Goal: Navigation & Orientation: Find specific page/section

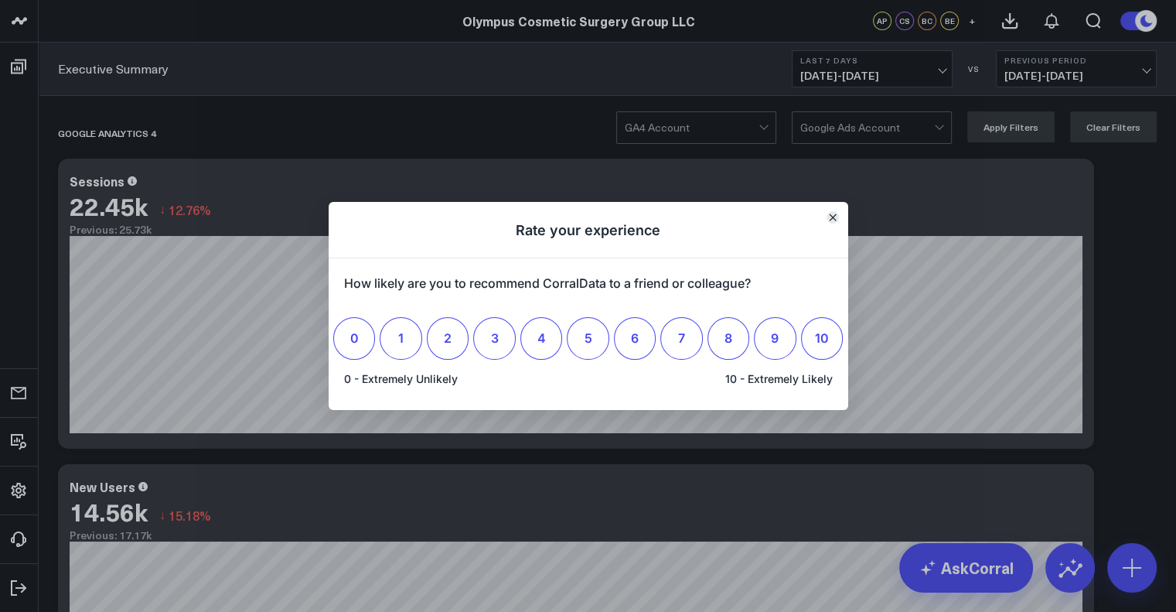
click at [831, 222] on button "Close" at bounding box center [833, 217] width 12 height 12
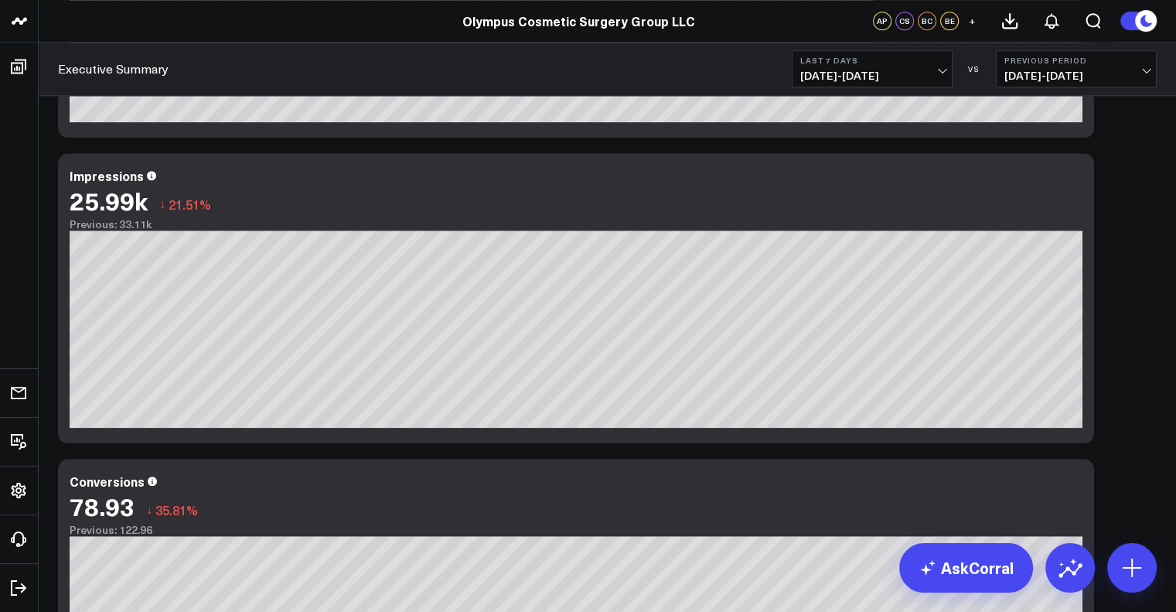
scroll to position [1861, 0]
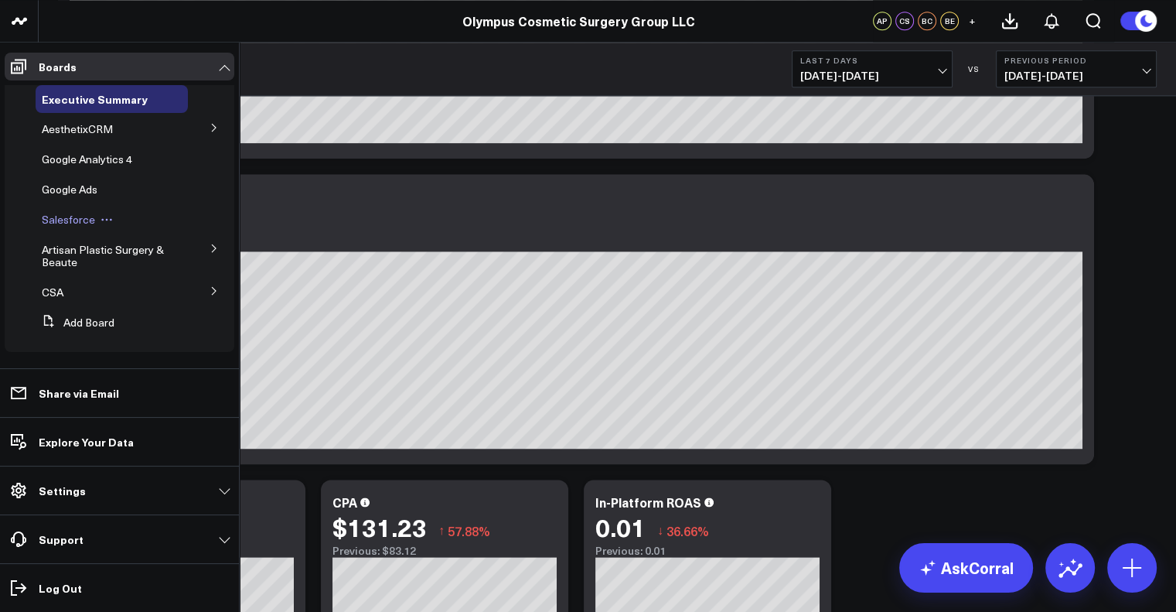
click at [80, 222] on span "Salesforce" at bounding box center [68, 219] width 53 height 15
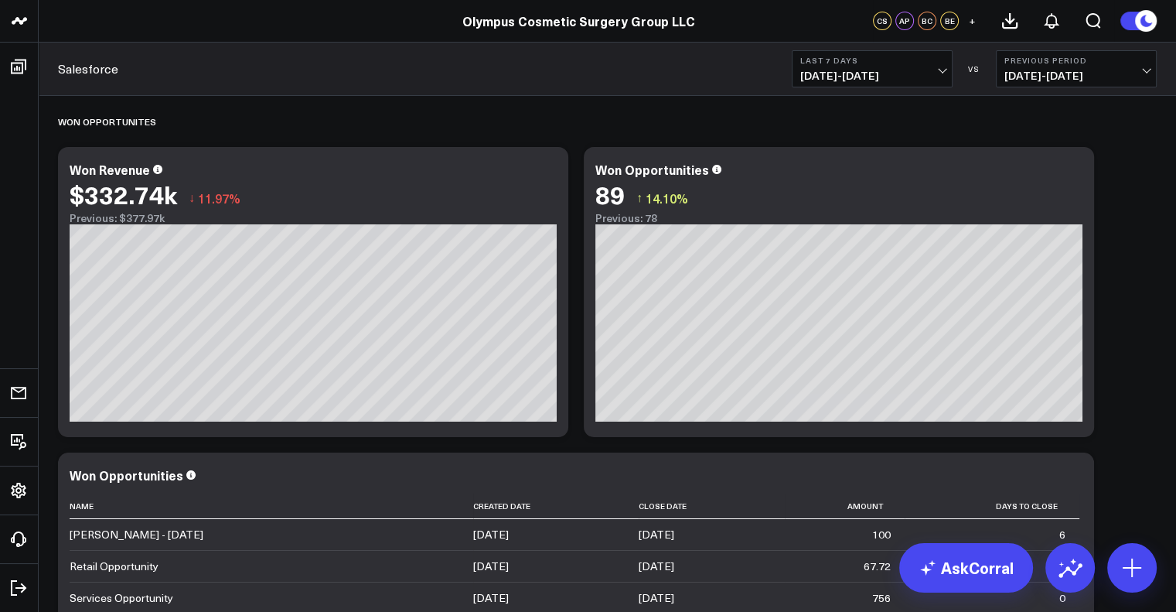
click at [1148, 75] on span "[DATE] - [DATE]" at bounding box center [1077, 76] width 144 height 12
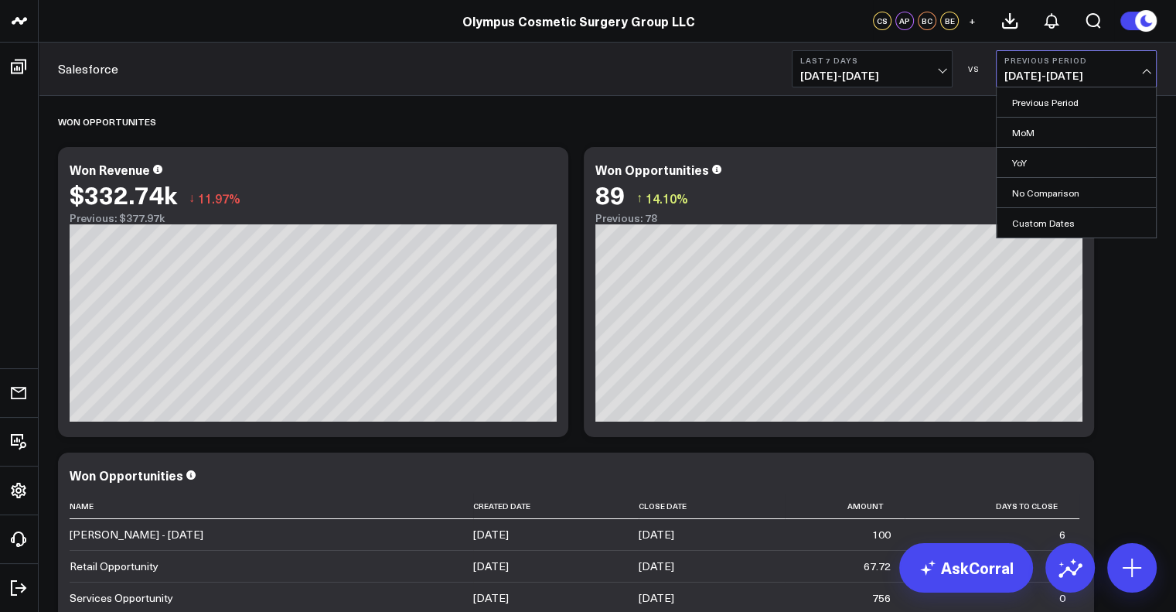
click at [1148, 75] on span "[DATE] - [DATE]" at bounding box center [1077, 76] width 144 height 12
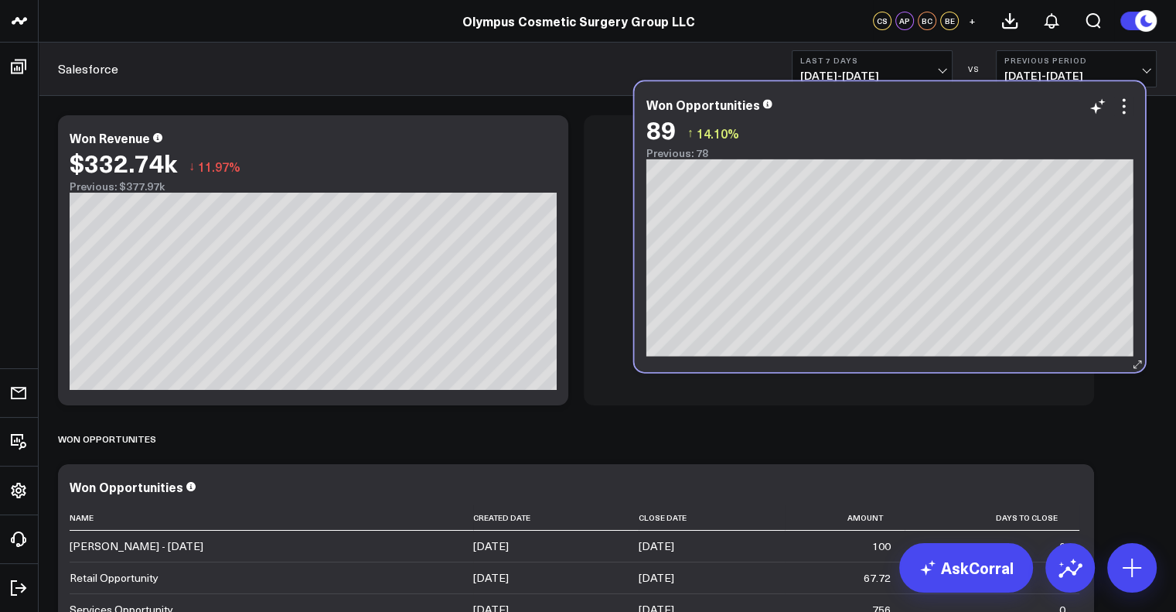
drag, startPoint x: 425, startPoint y: 521, endPoint x: 1001, endPoint y: 147, distance: 686.7
click at [1001, 143] on div "89 ↑ 14.10%" at bounding box center [890, 129] width 487 height 28
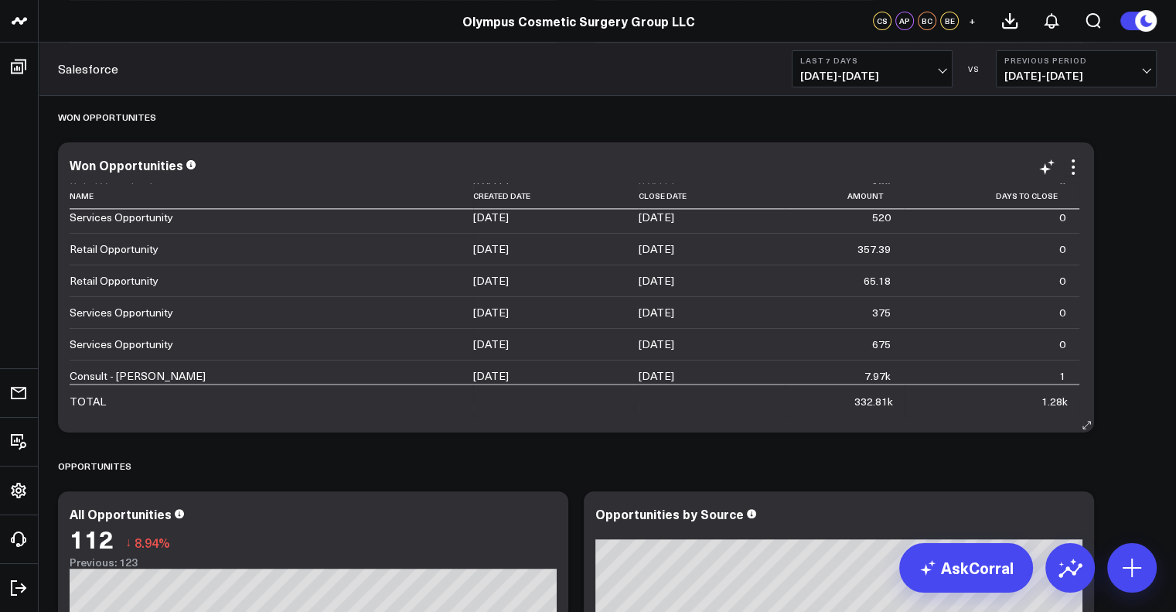
scroll to position [2580, 0]
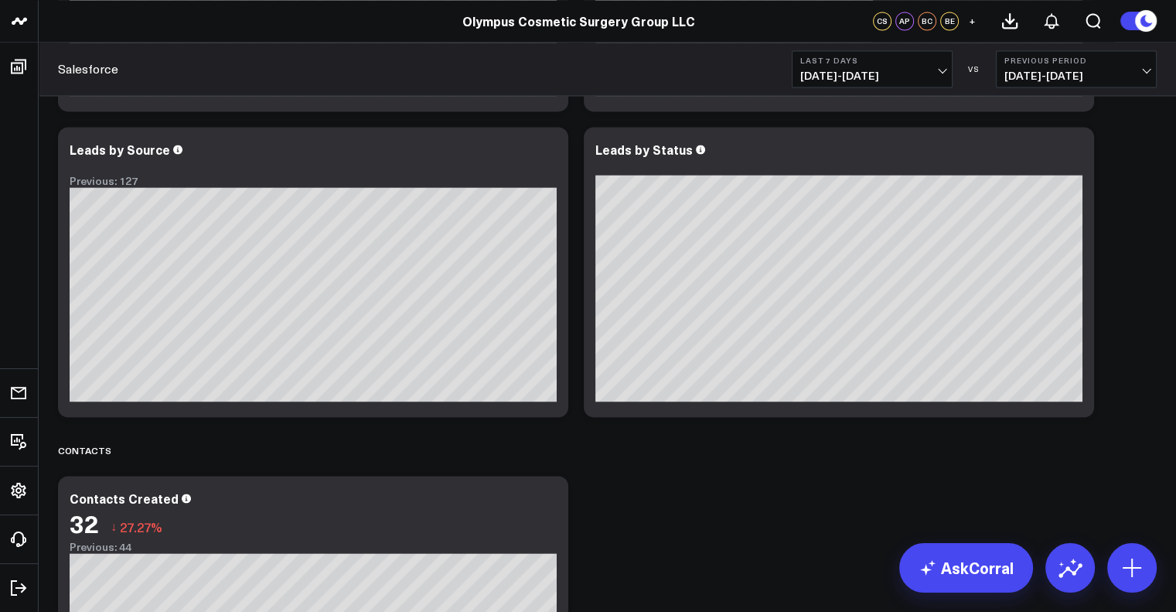
scroll to position [2574, 0]
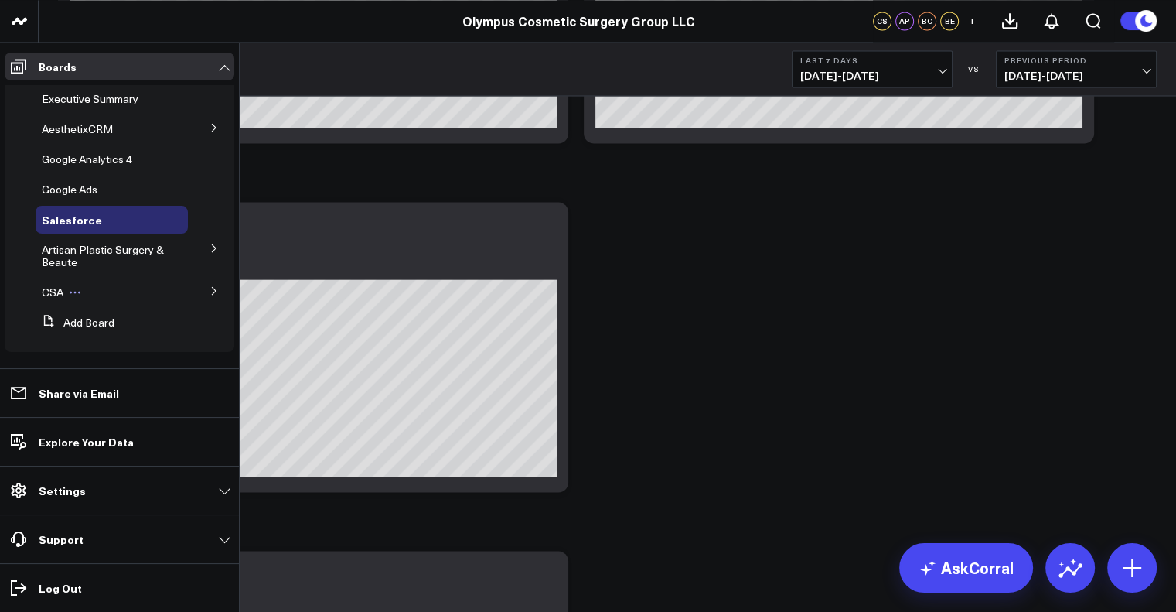
click at [84, 293] on button at bounding box center [74, 292] width 23 height 12
click at [210, 289] on icon at bounding box center [214, 290] width 9 height 9
click at [60, 319] on span "Salesforce" at bounding box center [77, 319] width 53 height 15
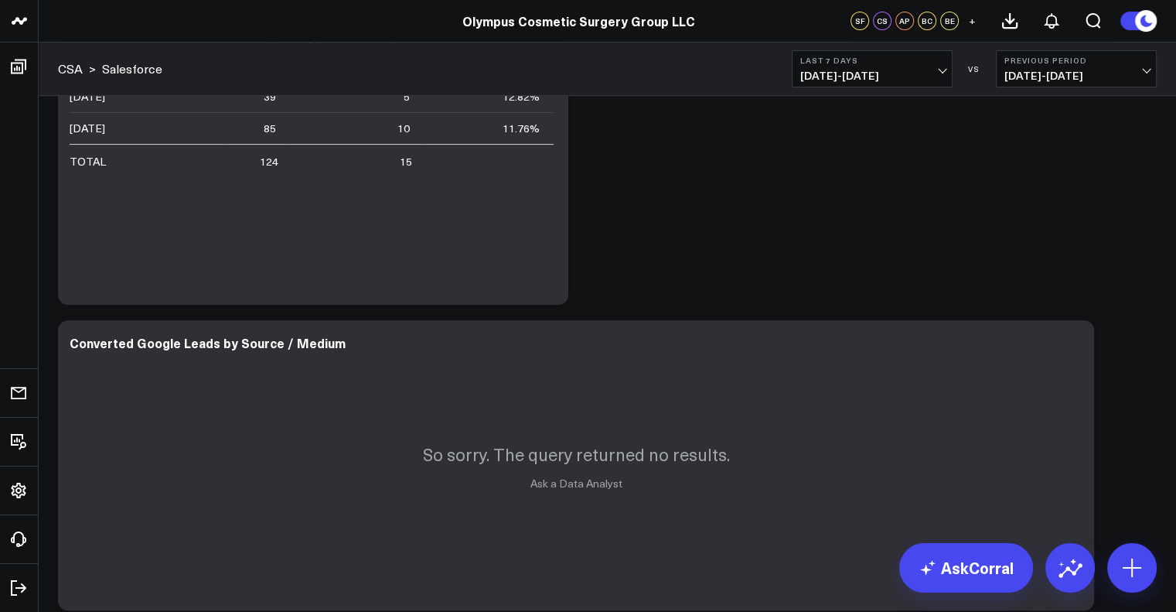
scroll to position [631, 0]
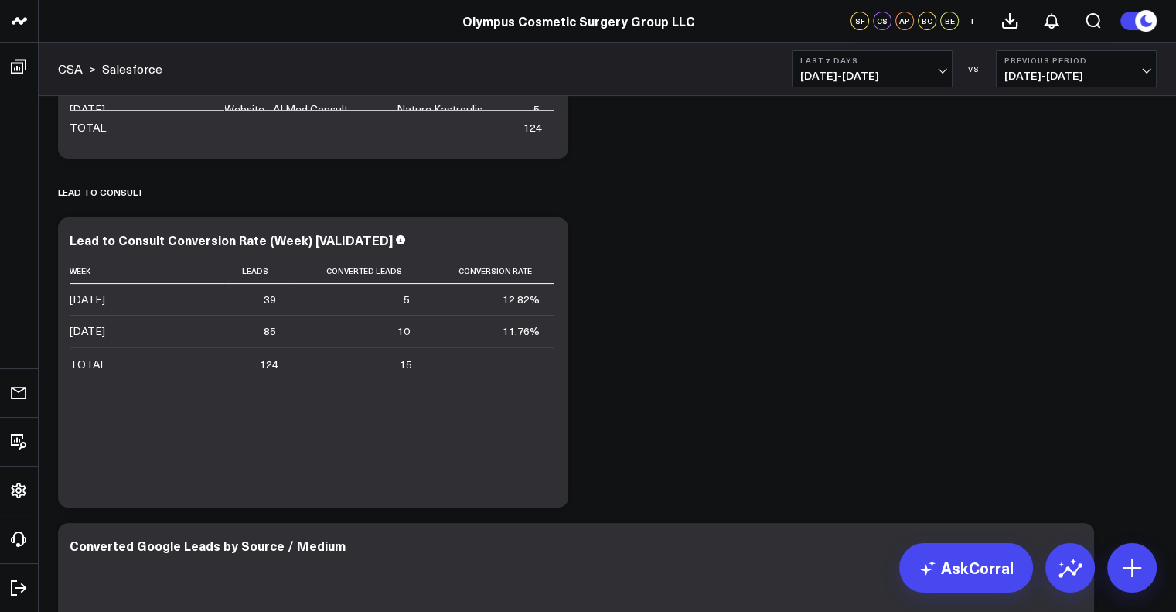
scroll to position [0, 0]
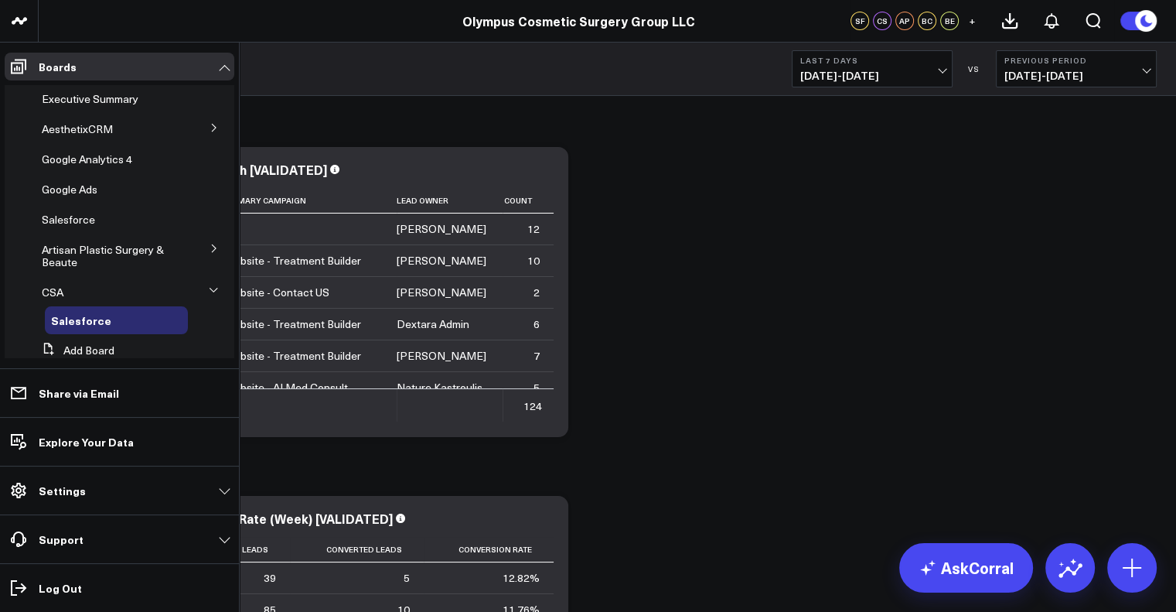
click at [210, 128] on icon at bounding box center [214, 127] width 9 height 9
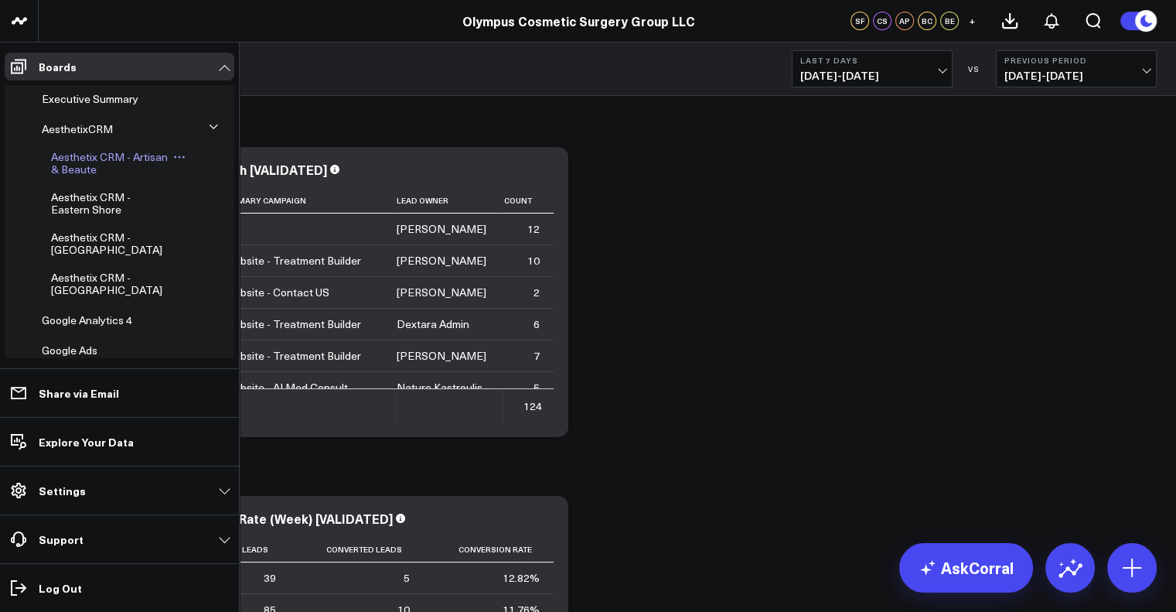
click at [118, 172] on span "Aesthetix CRM - Artisan & Beaute" at bounding box center [109, 162] width 117 height 27
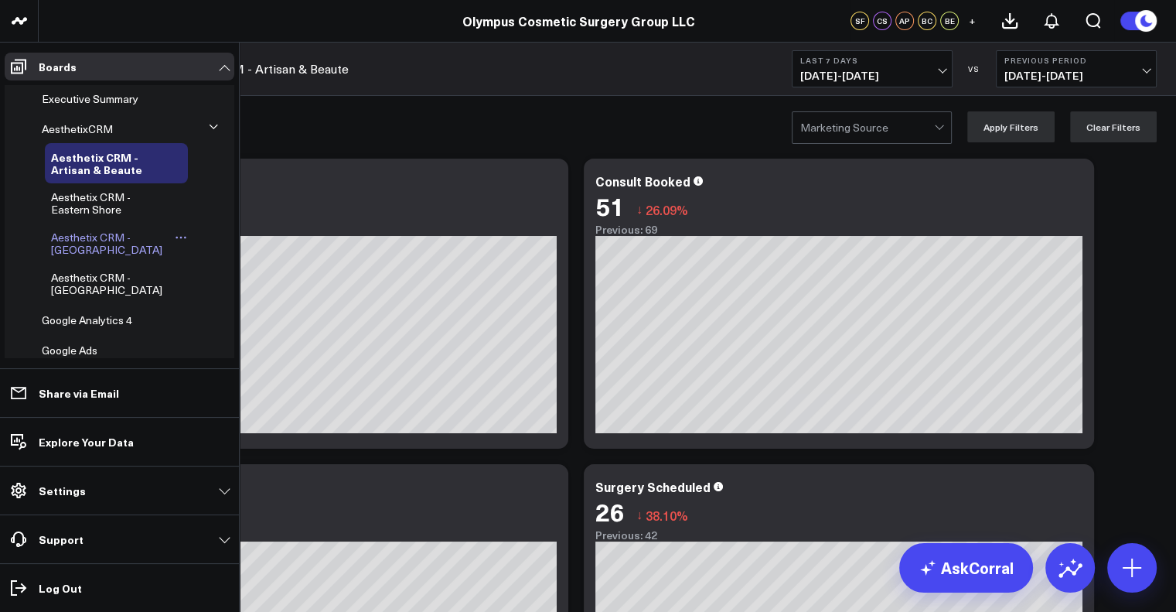
click at [69, 248] on span "Aesthetix CRM - [GEOGRAPHIC_DATA]" at bounding box center [106, 243] width 111 height 27
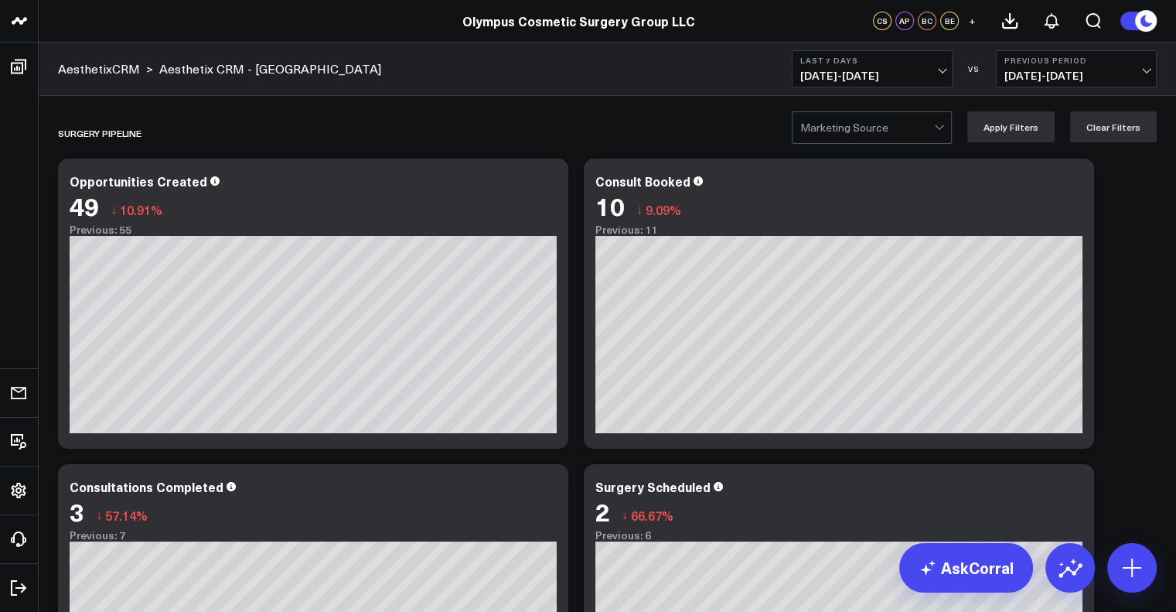
click at [971, 17] on span "+" at bounding box center [972, 20] width 7 height 11
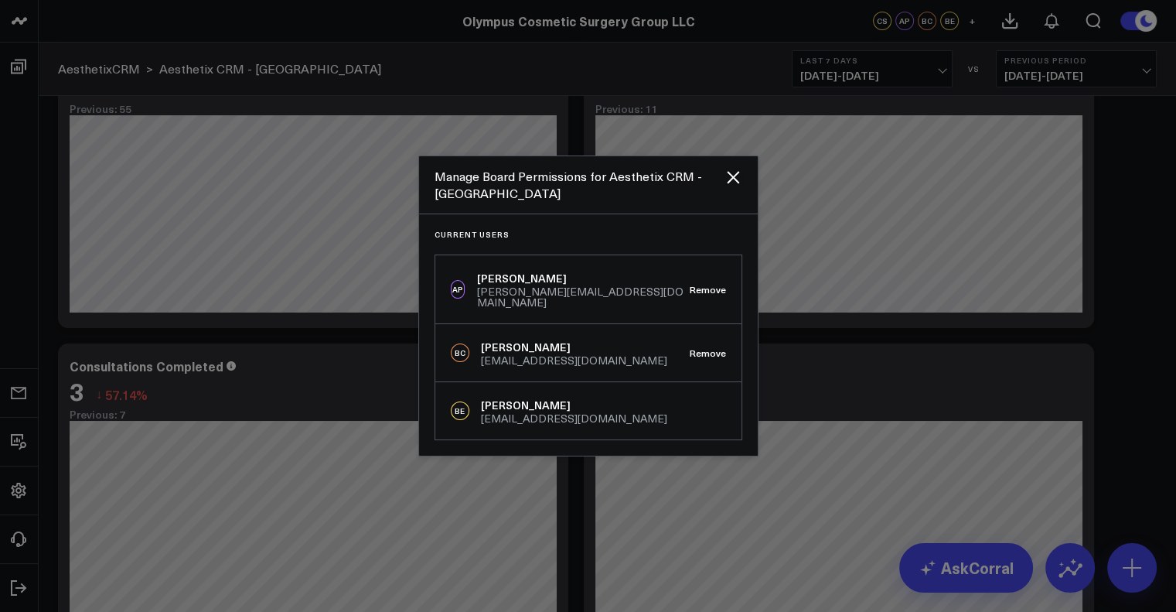
scroll to position [132, 0]
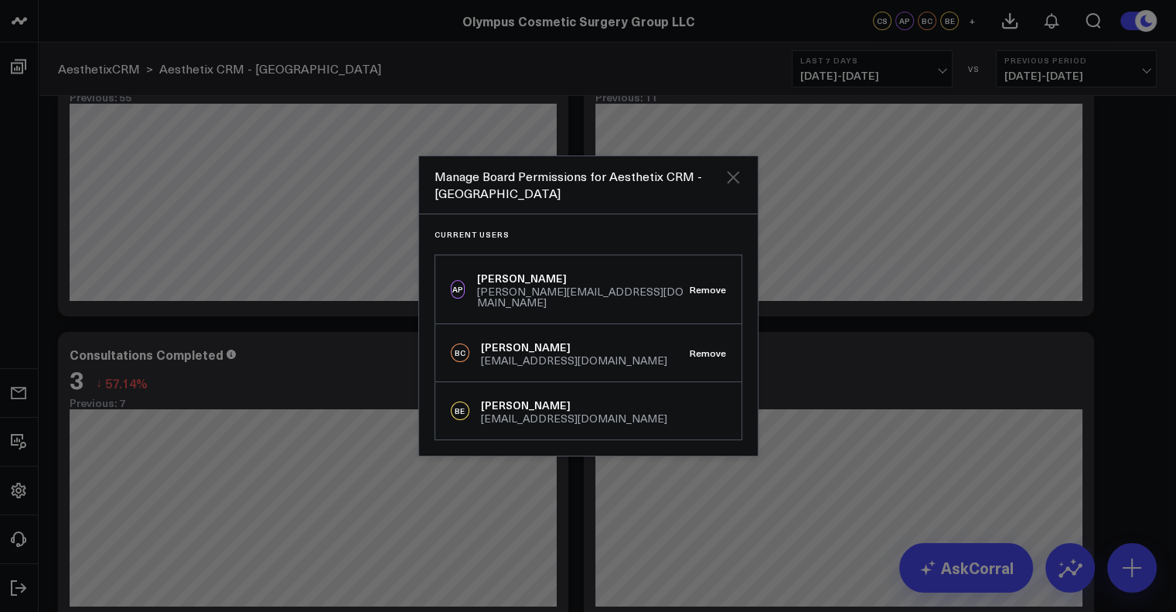
click at [732, 182] on icon "Close" at bounding box center [733, 177] width 12 height 12
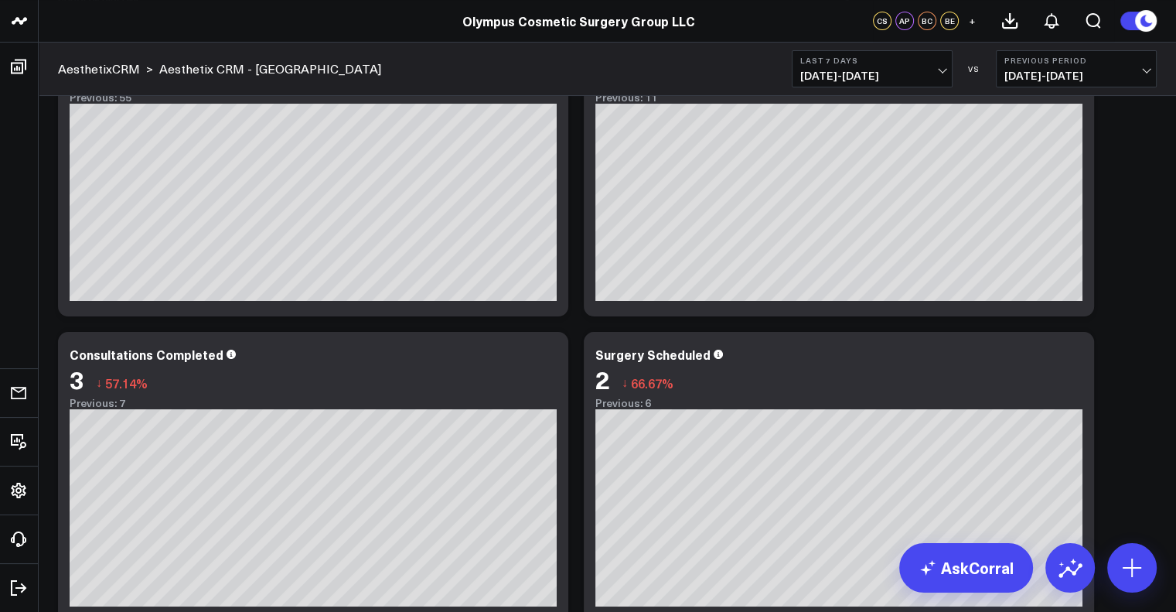
scroll to position [0, 0]
